Goal: Book appointment/travel/reservation

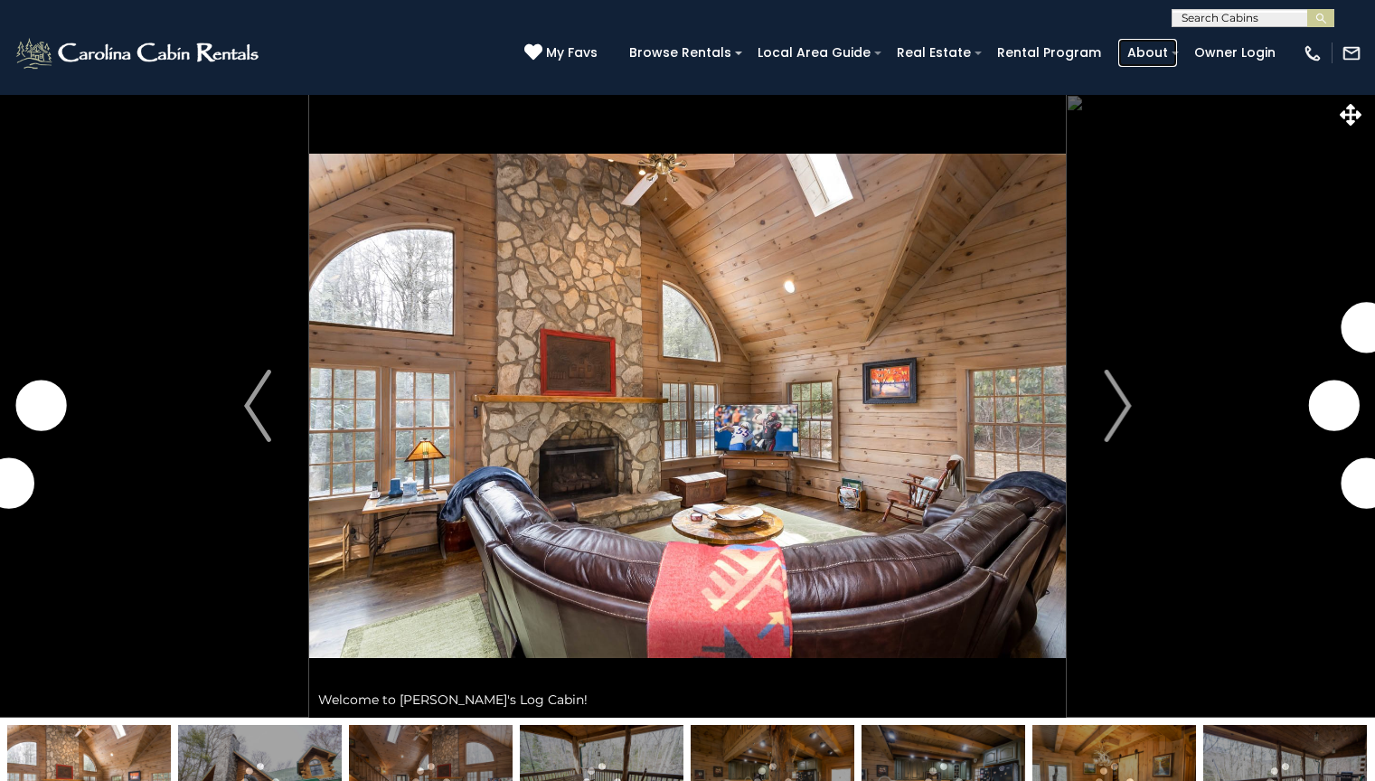
click at [1152, 52] on link "About" at bounding box center [1148, 53] width 59 height 28
